Goal: Answer question/provide support

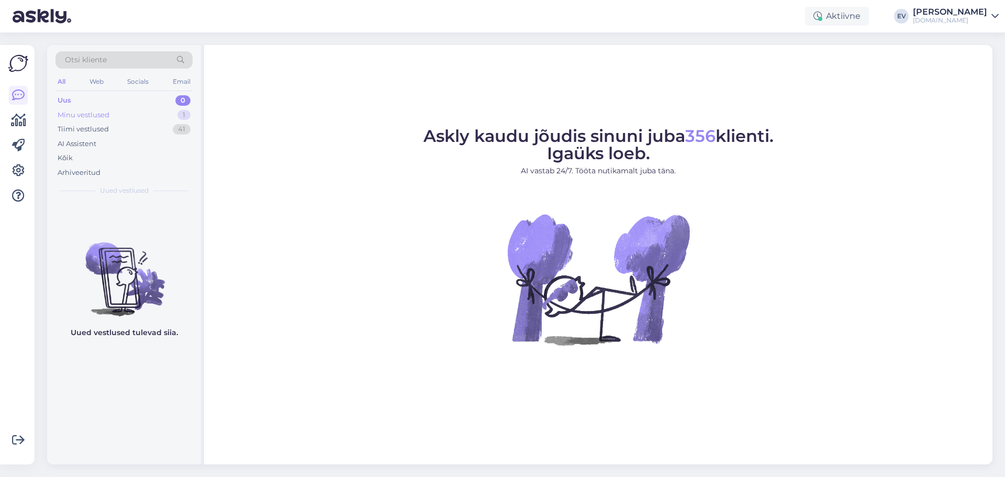
click at [128, 108] on div "Minu vestlused 1" at bounding box center [123, 115] width 137 height 15
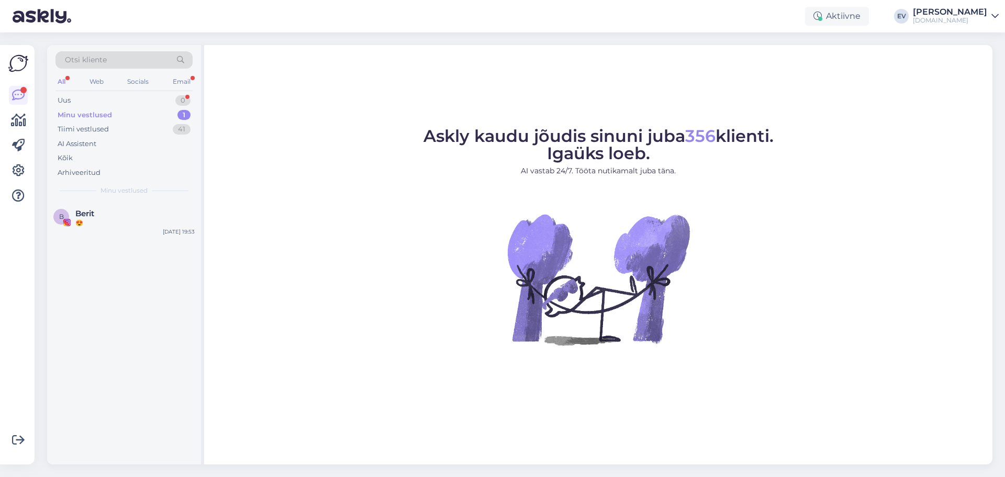
click at [130, 115] on div "Minu vestlused 1" at bounding box center [123, 115] width 137 height 15
click at [143, 92] on div "Otsi kliente All Web Socials Email Uus 2 Minu vestlused 1 Tiimi vestlused 41 AI…" at bounding box center [124, 123] width 154 height 157
click at [142, 94] on div "Uus 2" at bounding box center [123, 100] width 137 height 15
click at [131, 259] on div "jalanõude vahetus" at bounding box center [134, 260] width 119 height 9
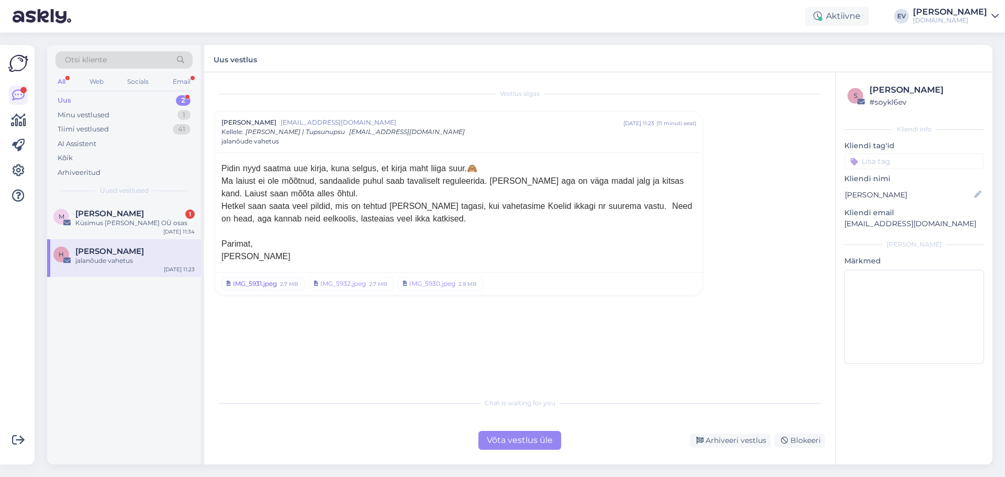
click at [266, 284] on div "IMG_5931.jpeg" at bounding box center [255, 283] width 44 height 9
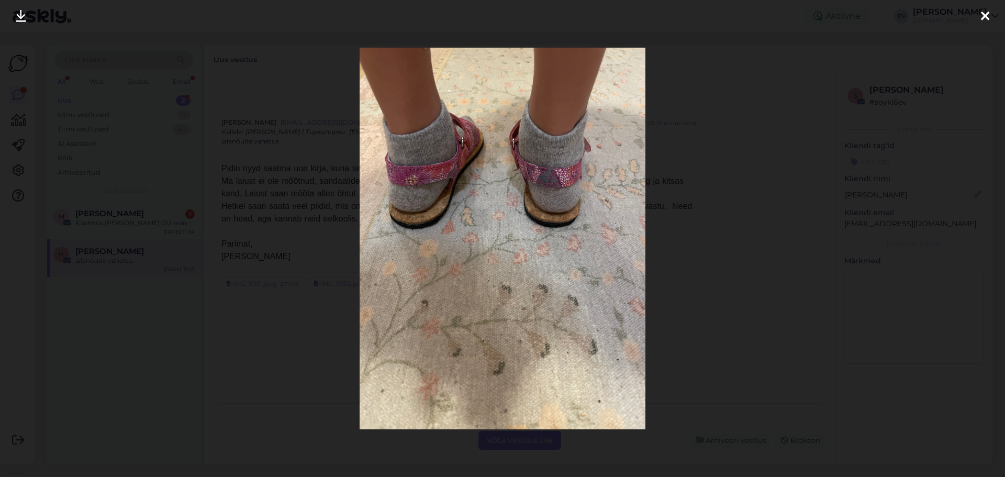
click at [985, 15] on icon at bounding box center [985, 17] width 8 height 14
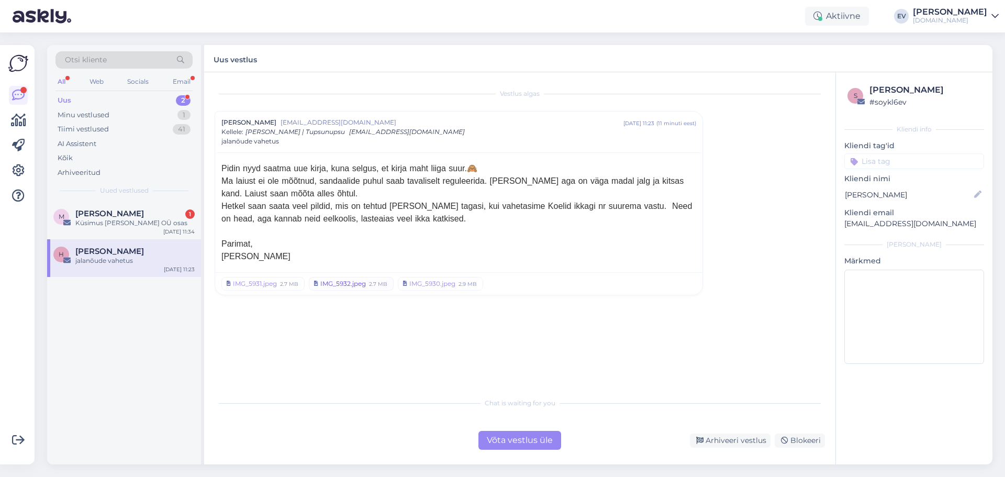
click at [334, 287] on div "IMG_5932.jpeg" at bounding box center [343, 283] width 46 height 9
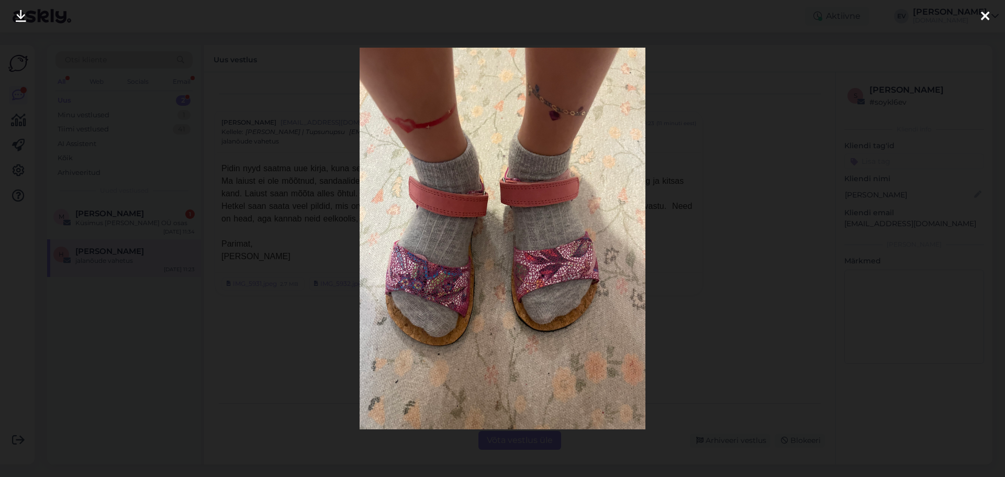
click at [985, 10] on icon at bounding box center [985, 17] width 8 height 14
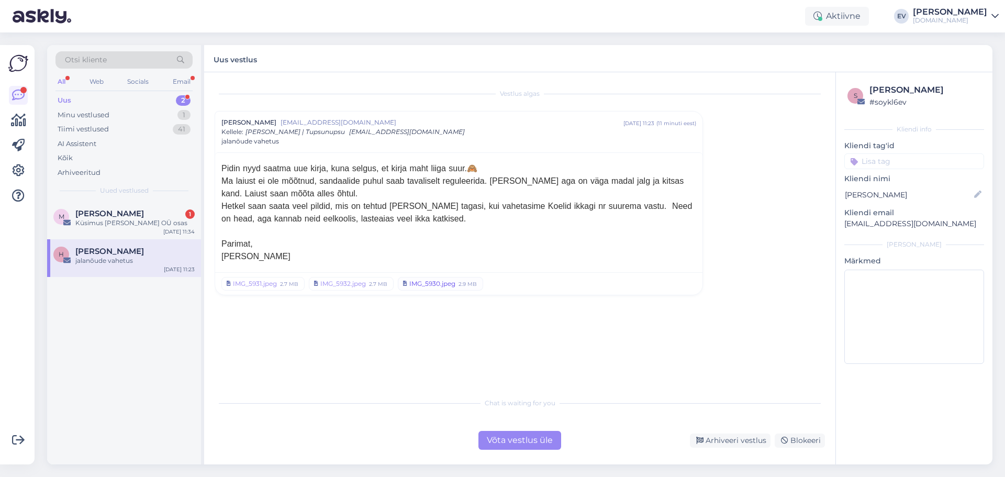
click at [418, 286] on div "IMG_5930.jpeg" at bounding box center [432, 283] width 46 height 9
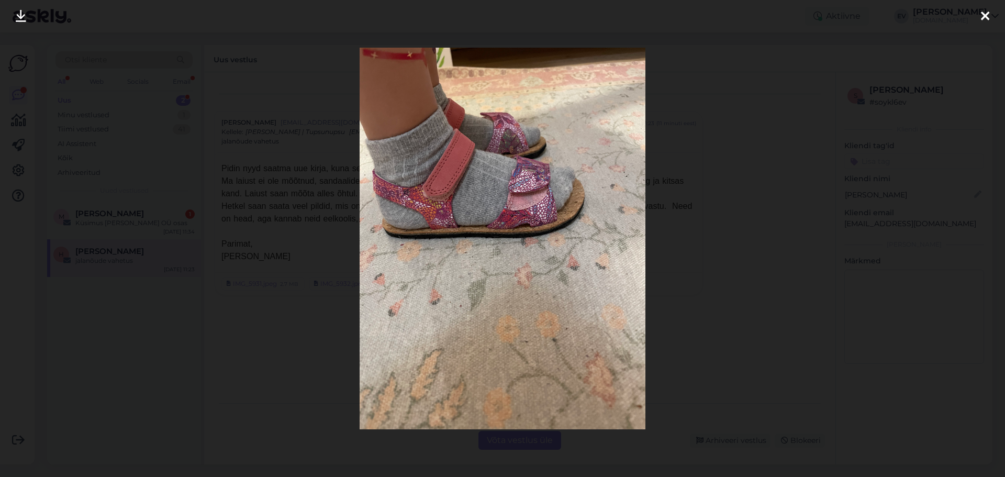
click at [988, 12] on icon at bounding box center [985, 17] width 8 height 14
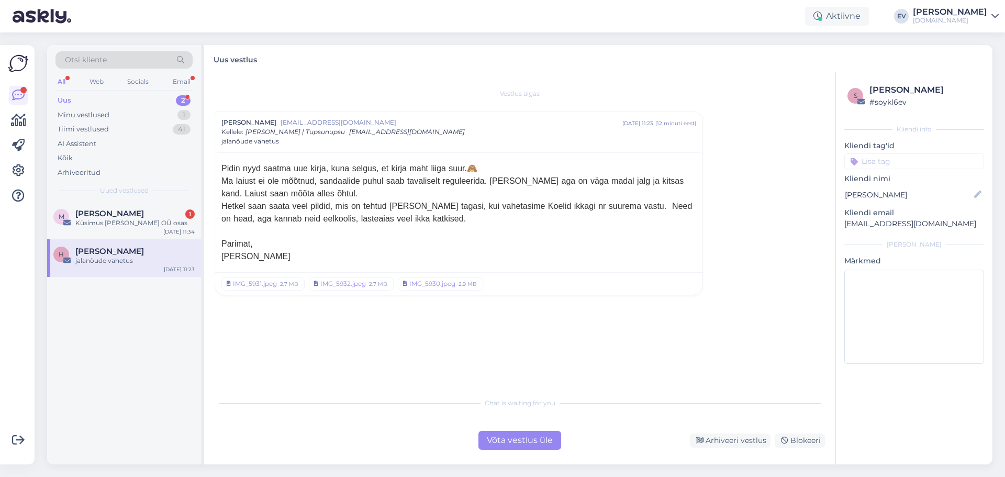
click at [530, 447] on div "Võta vestlus üle" at bounding box center [519, 440] width 83 height 19
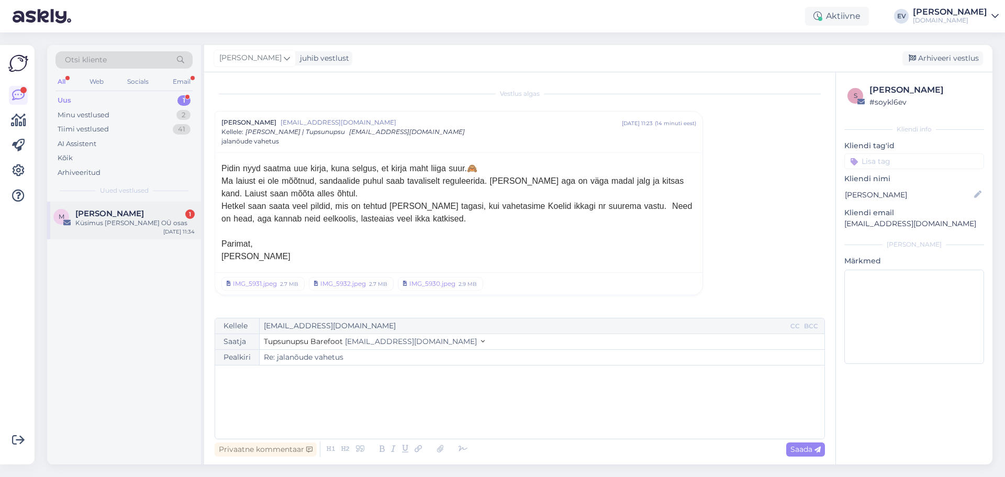
click at [90, 217] on span "[PERSON_NAME]" at bounding box center [109, 213] width 69 height 9
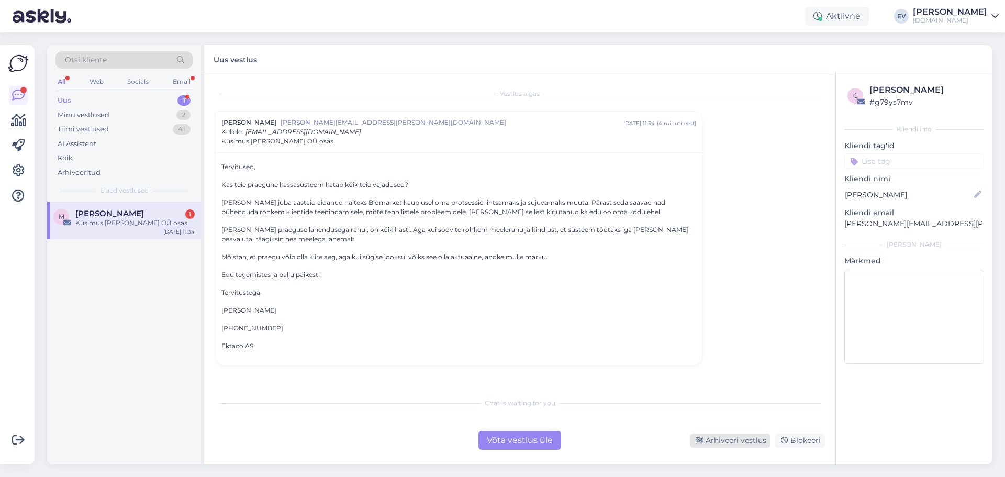
click at [728, 436] on div "Arhiveeri vestlus" at bounding box center [730, 440] width 81 height 14
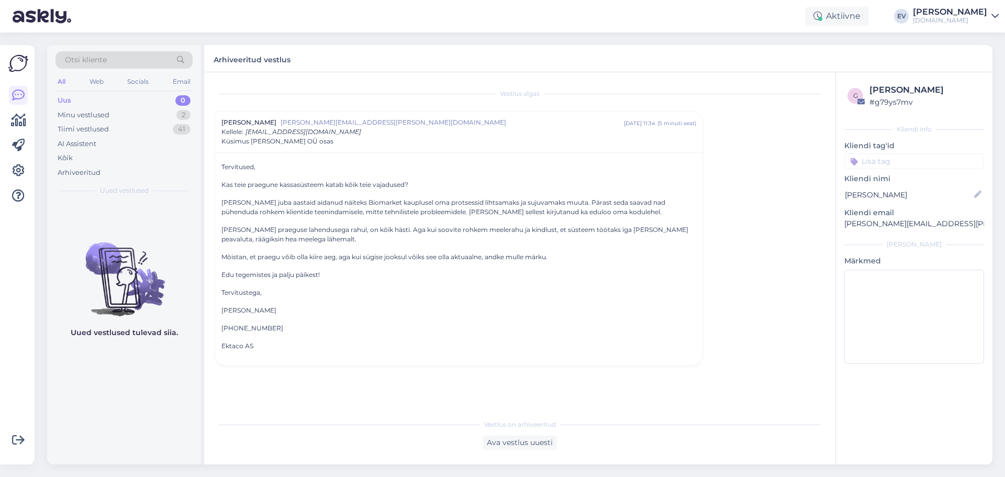
click at [117, 105] on div "Uus 0" at bounding box center [123, 100] width 137 height 15
click at [117, 111] on div "Minu vestlused 2" at bounding box center [123, 115] width 137 height 15
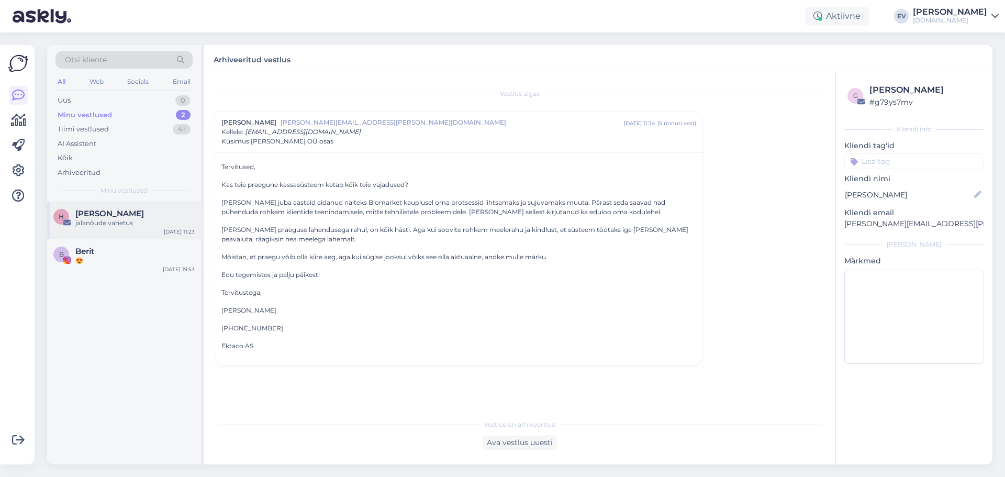
click at [165, 218] on div "jalanõude vahetus" at bounding box center [134, 222] width 119 height 9
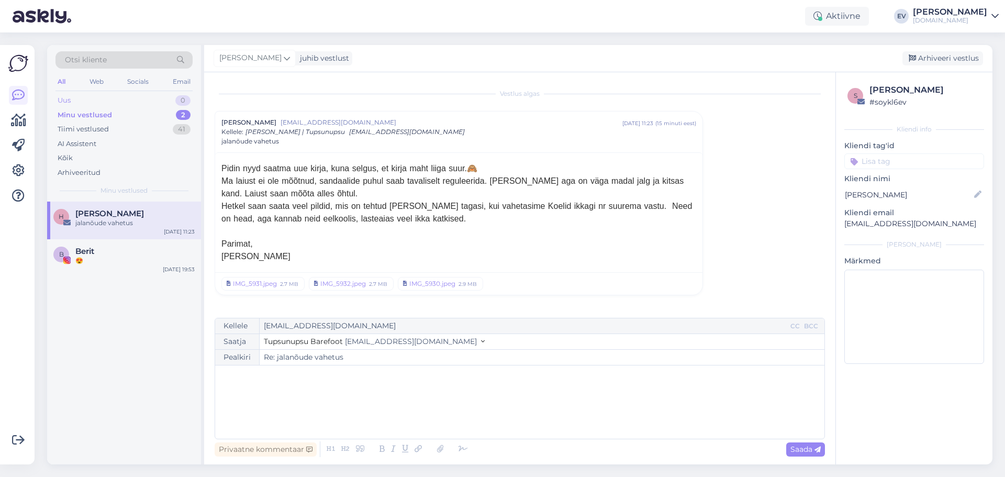
click at [119, 104] on div "Uus 0" at bounding box center [123, 100] width 137 height 15
